Goal: Task Accomplishment & Management: Use online tool/utility

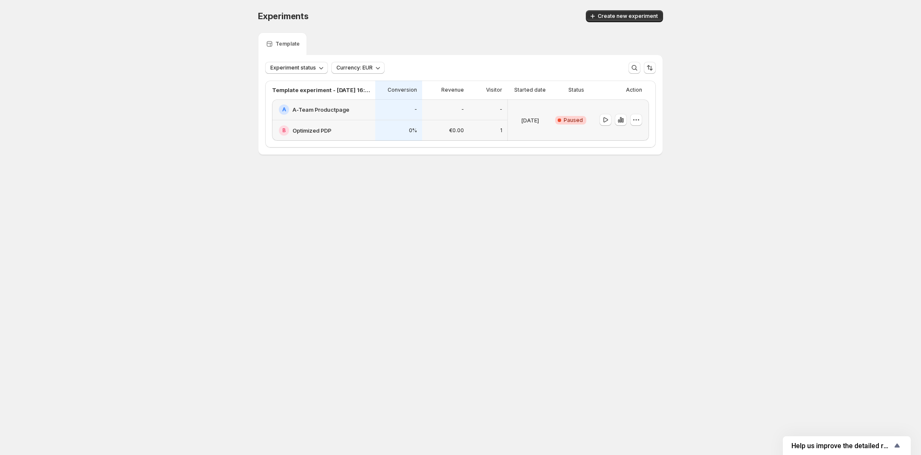
click at [319, 109] on h2 "A-Team Productpage" at bounding box center [321, 109] width 57 height 9
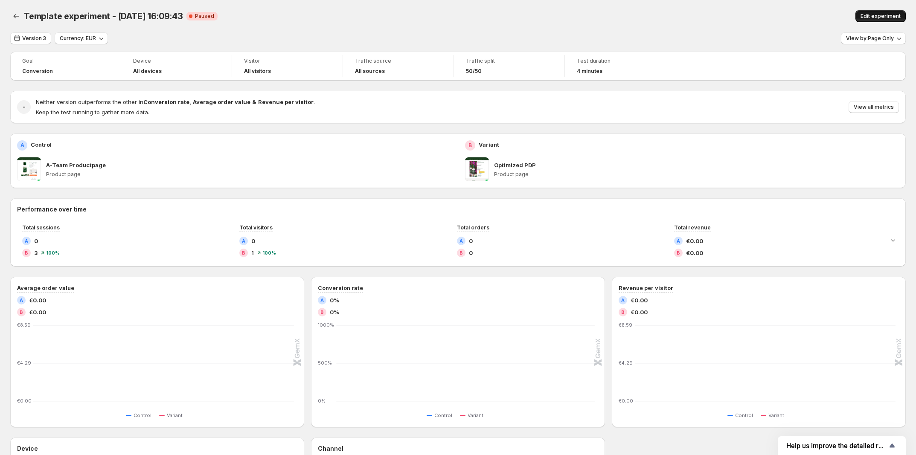
click at [888, 15] on span "Edit experiment" at bounding box center [880, 16] width 40 height 7
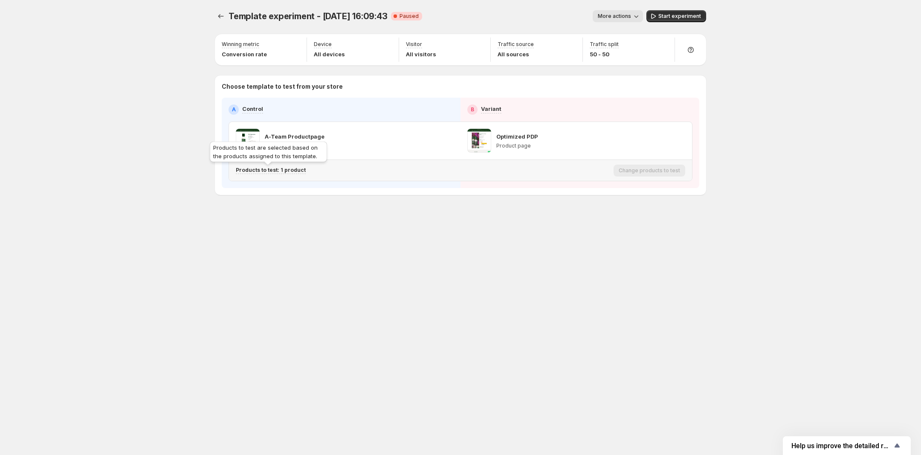
click at [278, 172] on p "Products to test: 1 product" at bounding box center [271, 170] width 70 height 7
click at [381, 217] on icon "Search for and select a customer segment" at bounding box center [383, 215] width 9 height 9
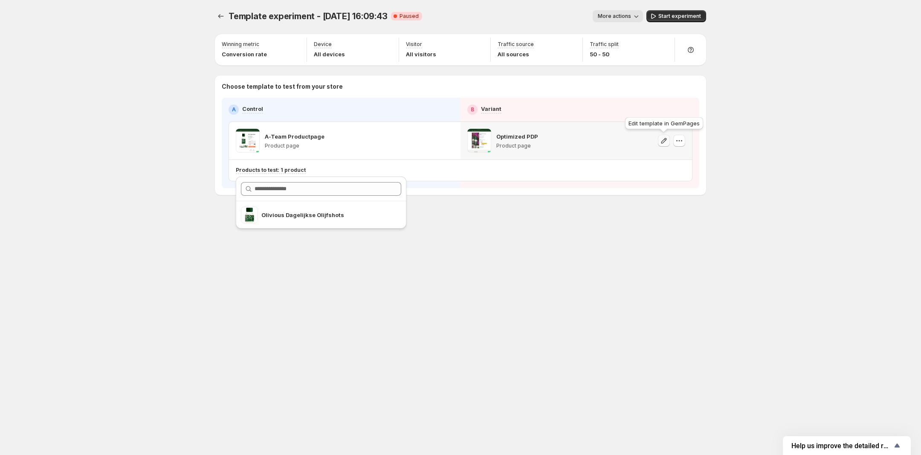
click at [664, 141] on icon "button" at bounding box center [664, 140] width 9 height 9
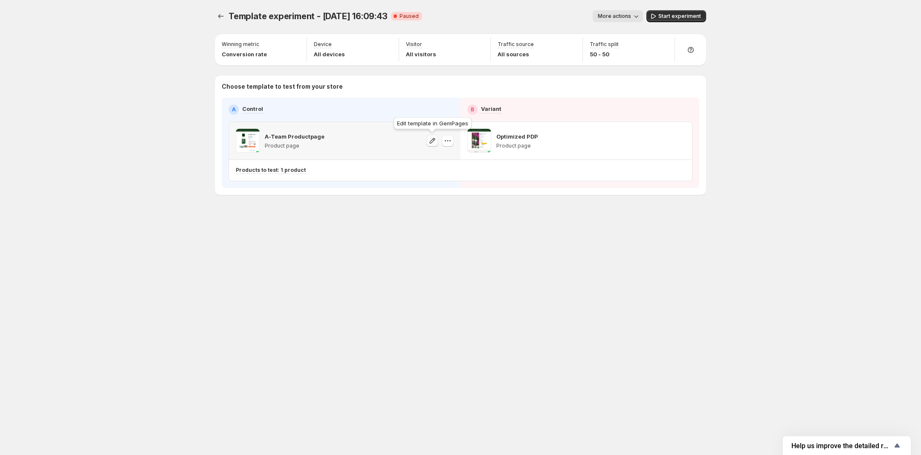
click at [434, 138] on icon "button" at bounding box center [432, 140] width 9 height 9
